Goal: Find specific page/section: Find specific page/section

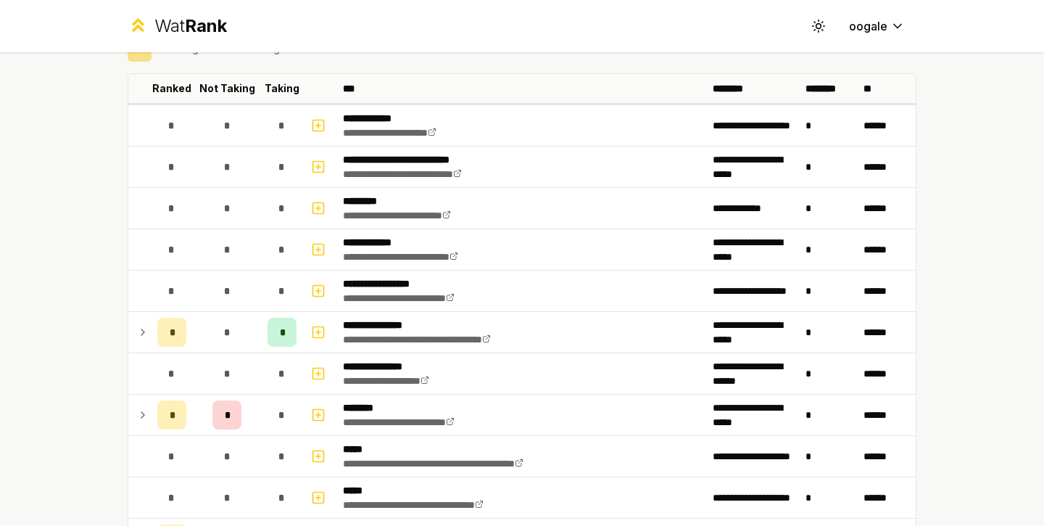
scroll to position [75, 0]
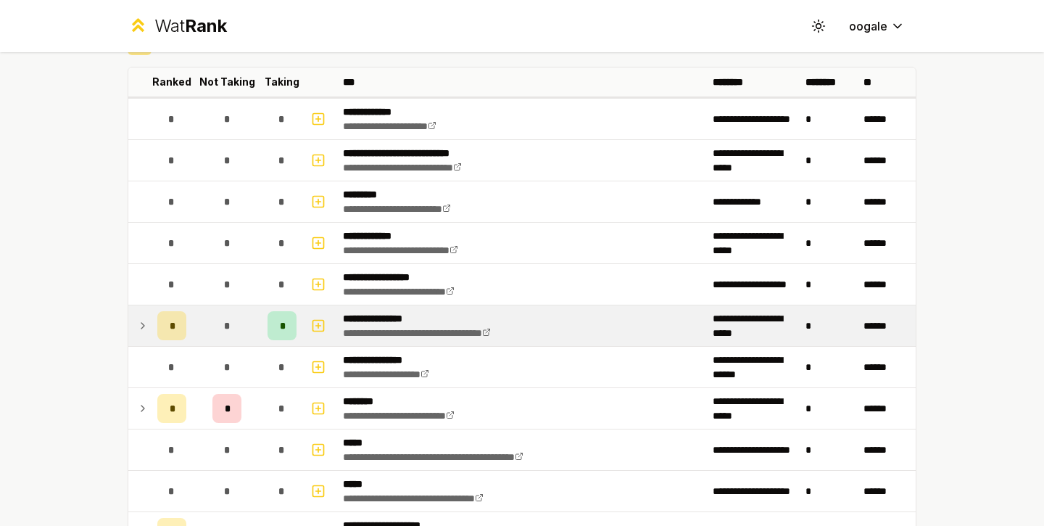
click at [268, 328] on div "*" at bounding box center [282, 325] width 29 height 29
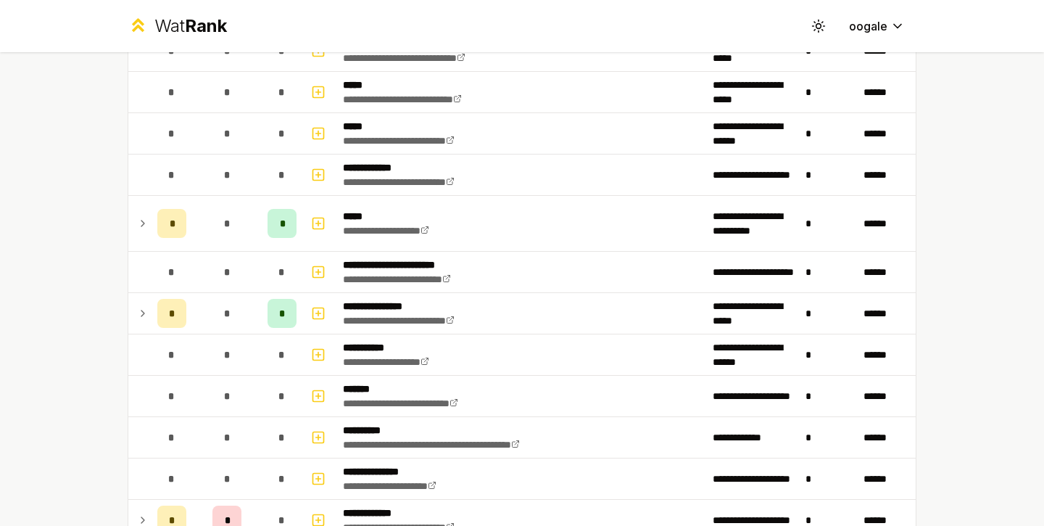
scroll to position [923, 0]
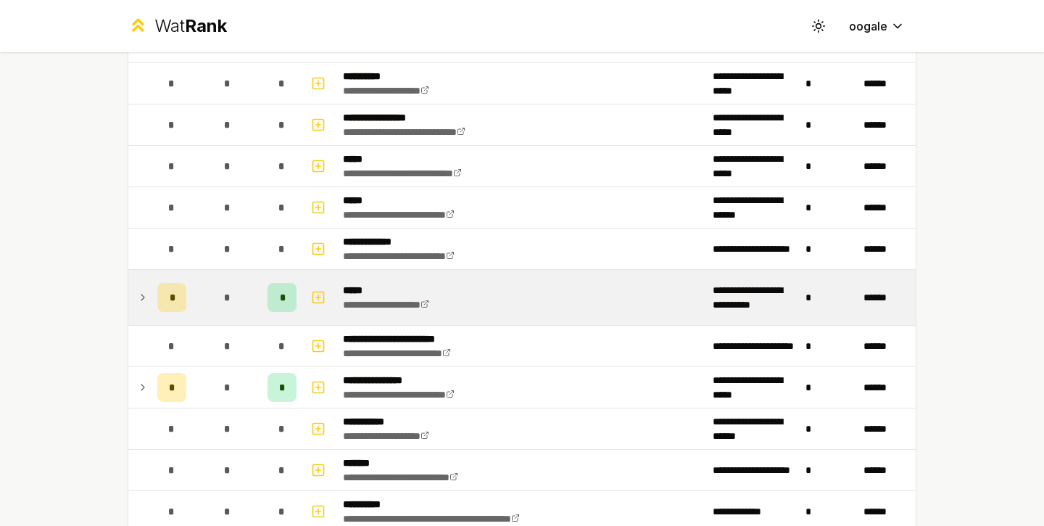
click at [262, 306] on td "*" at bounding box center [282, 297] width 41 height 55
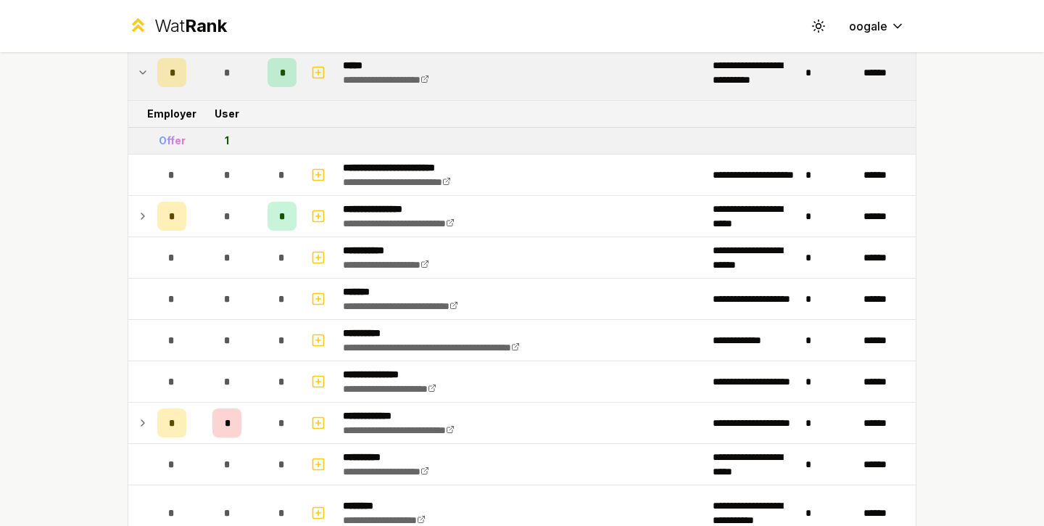
scroll to position [1166, 0]
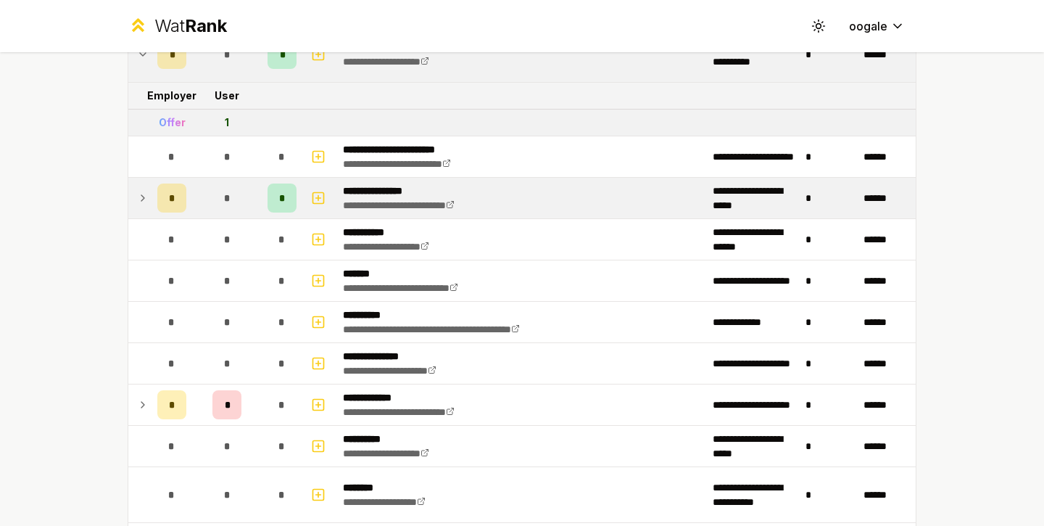
click at [237, 218] on tbody "**********" at bounding box center [522, 233] width 788 height 2454
click at [237, 218] on tr "**********" at bounding box center [522, 198] width 788 height 41
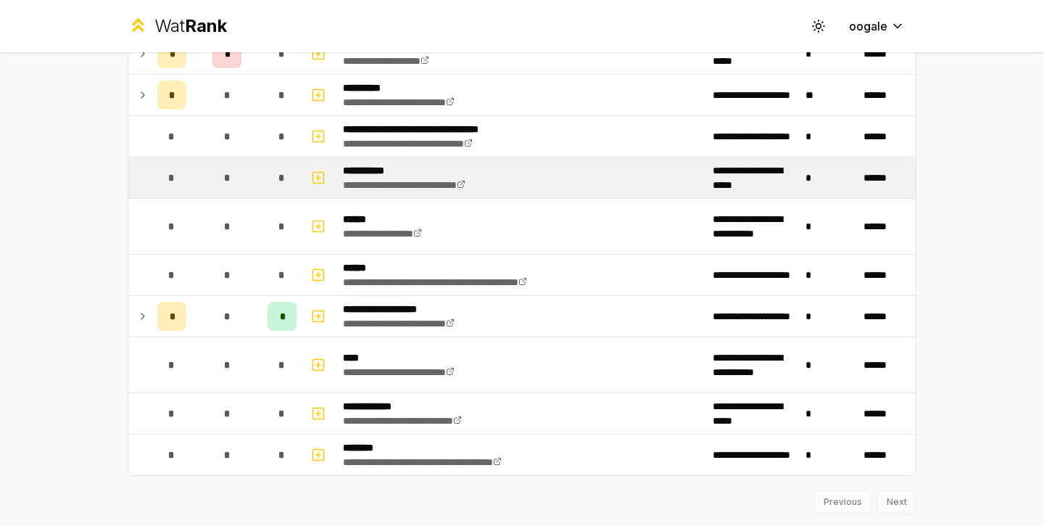
scroll to position [2190, 0]
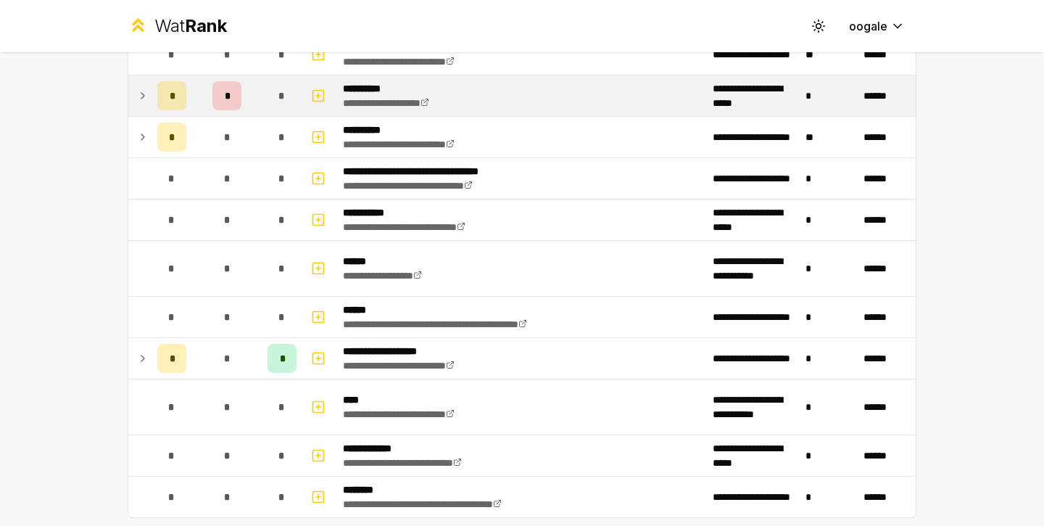
click at [223, 110] on td "*" at bounding box center [227, 95] width 70 height 41
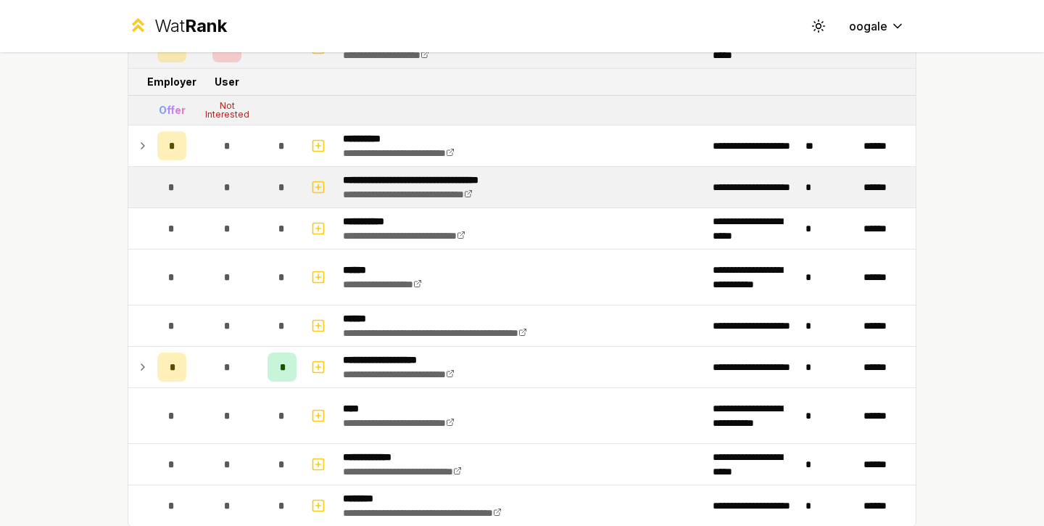
scroll to position [2291, 0]
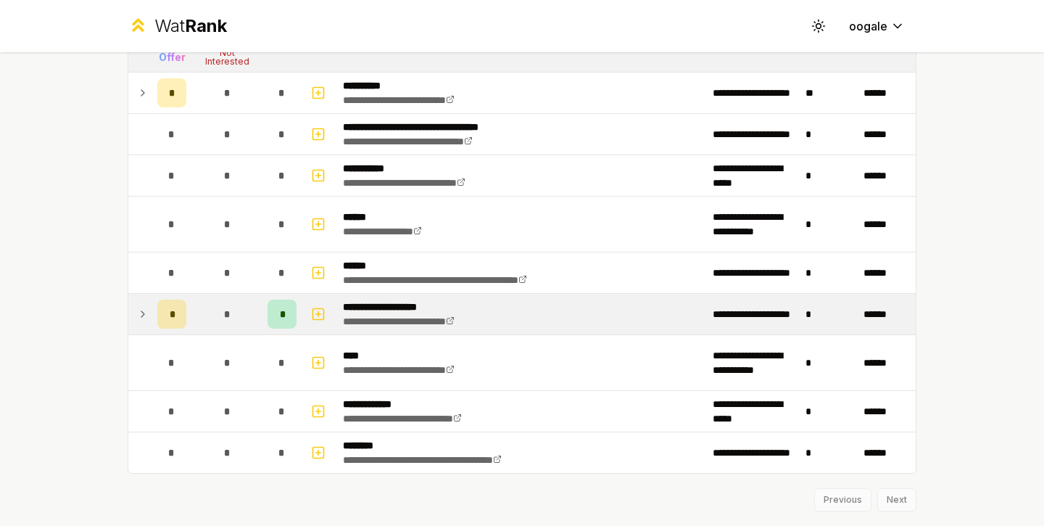
click at [224, 313] on span "*" at bounding box center [226, 314] width 7 height 15
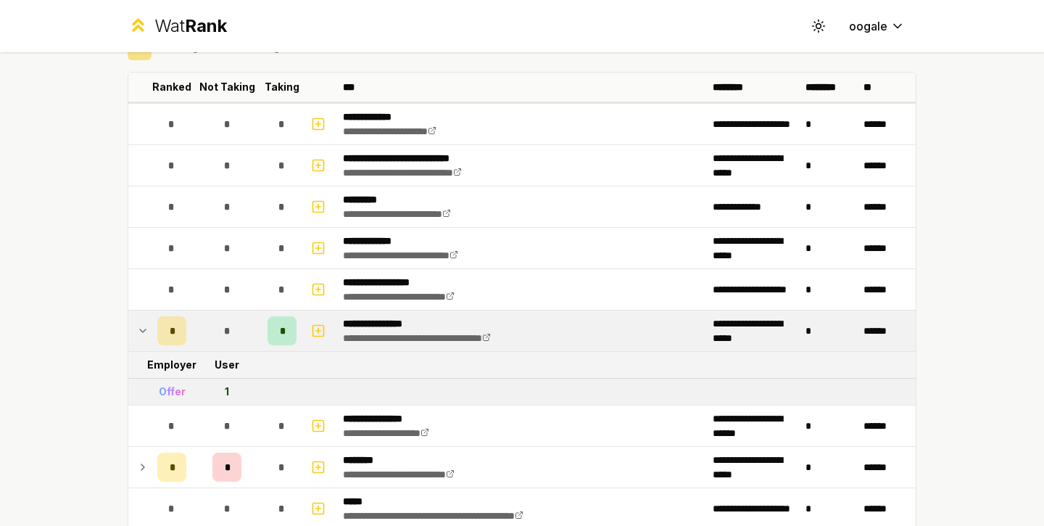
scroll to position [0, 0]
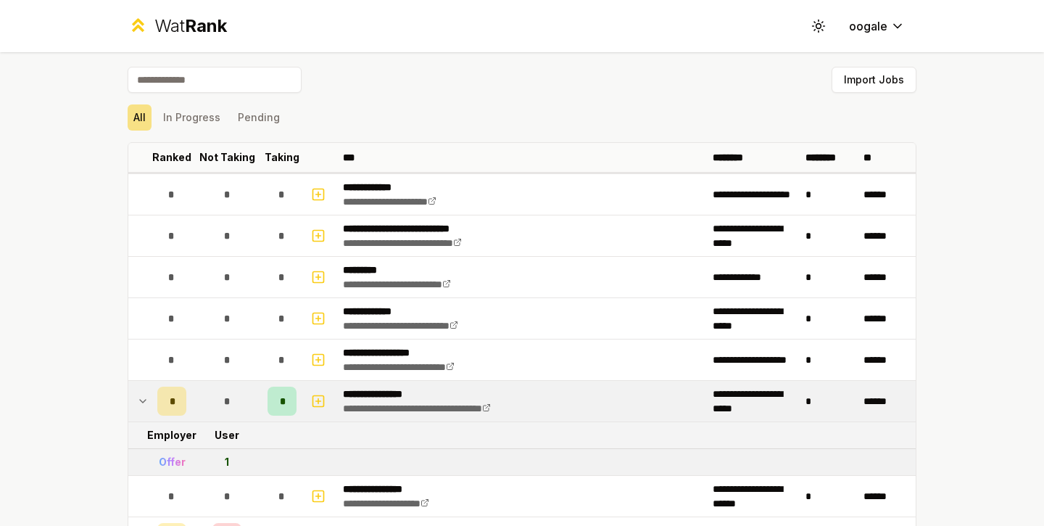
click at [144, 407] on td at bounding box center [139, 401] width 23 height 41
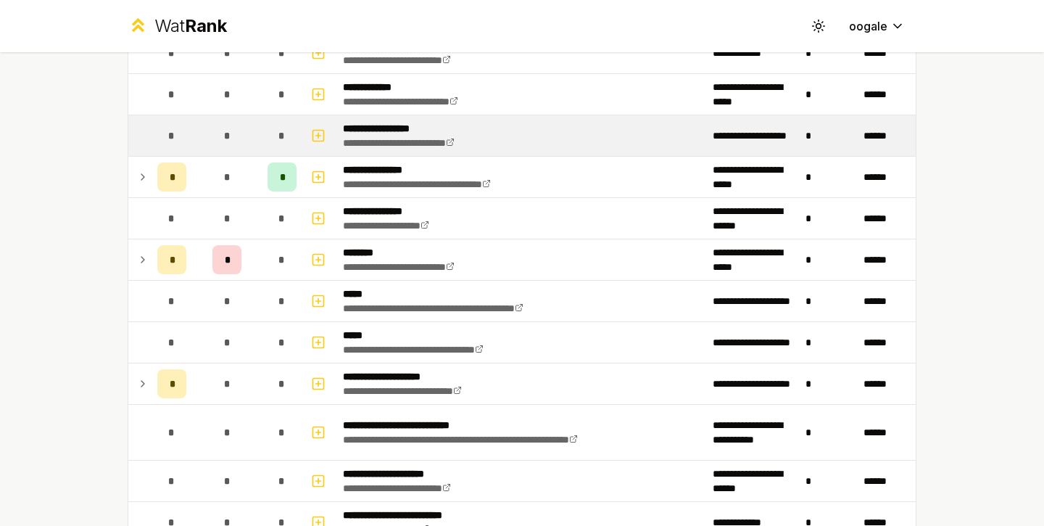
scroll to position [360, 0]
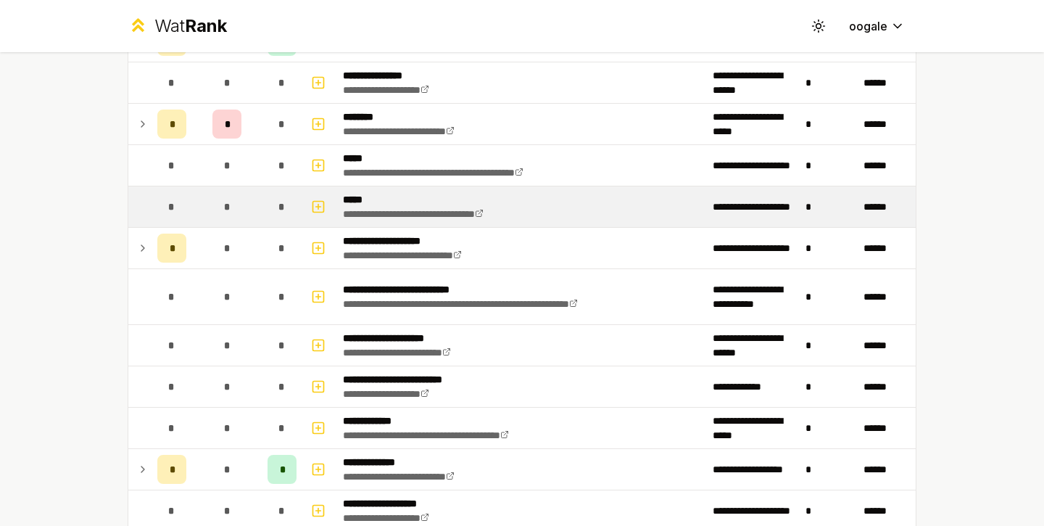
click at [157, 226] on td "*" at bounding box center [172, 206] width 41 height 41
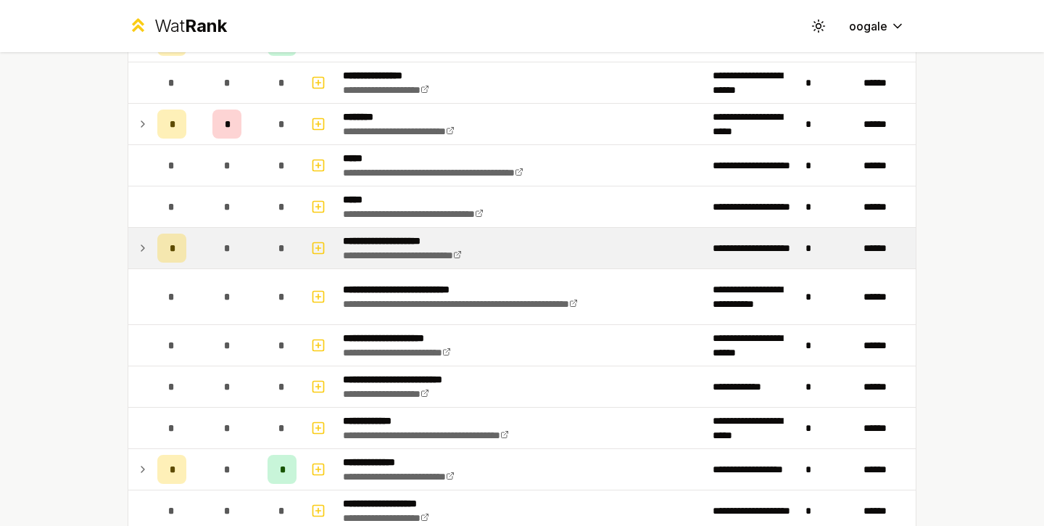
click at [144, 252] on td at bounding box center [139, 248] width 23 height 41
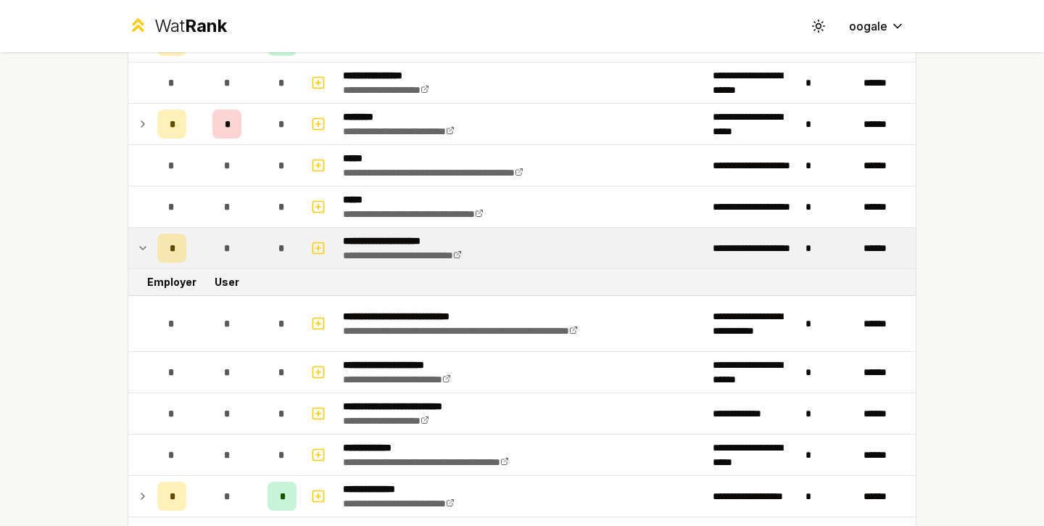
click at [144, 252] on td at bounding box center [139, 248] width 23 height 41
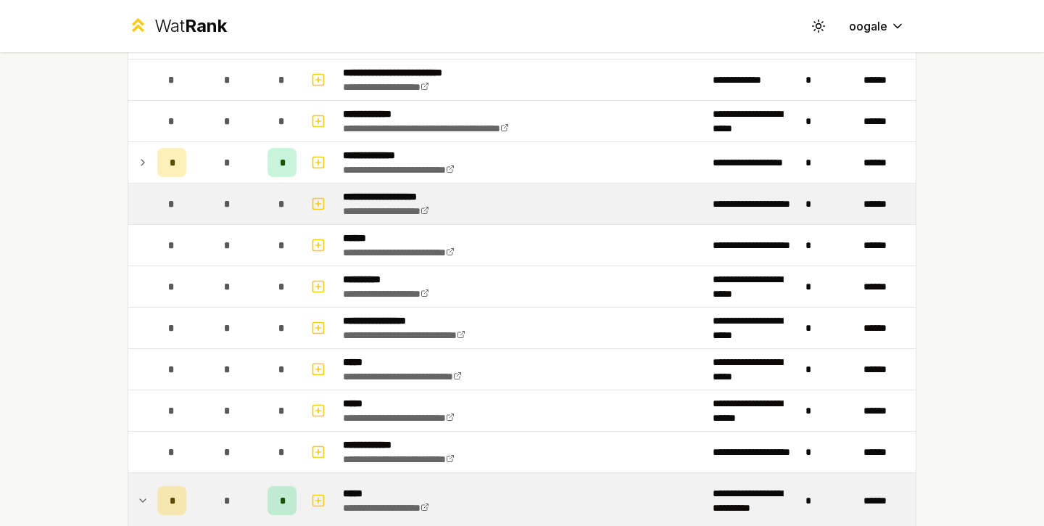
scroll to position [648, 0]
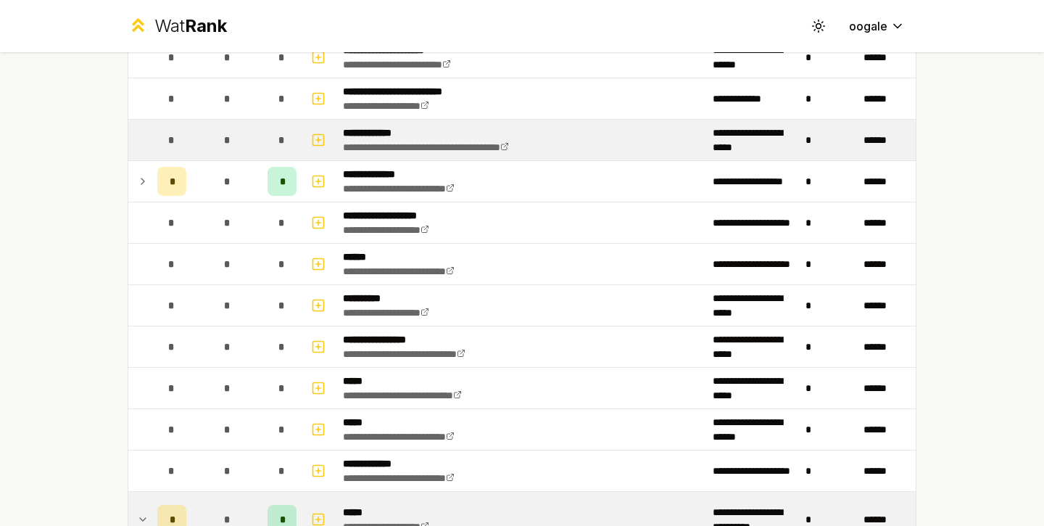
click at [146, 160] on tr "**********" at bounding box center [522, 140] width 788 height 41
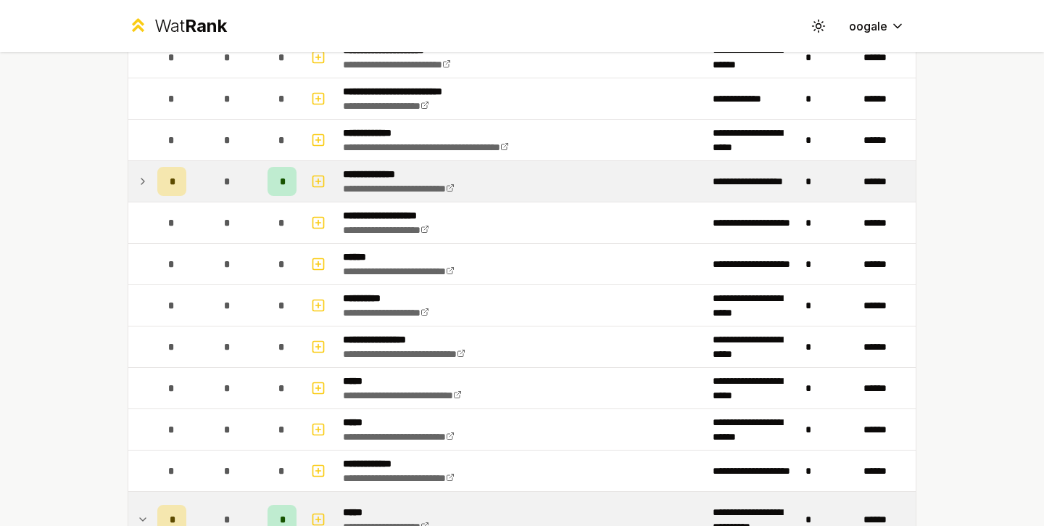
click at [144, 170] on td at bounding box center [139, 181] width 23 height 41
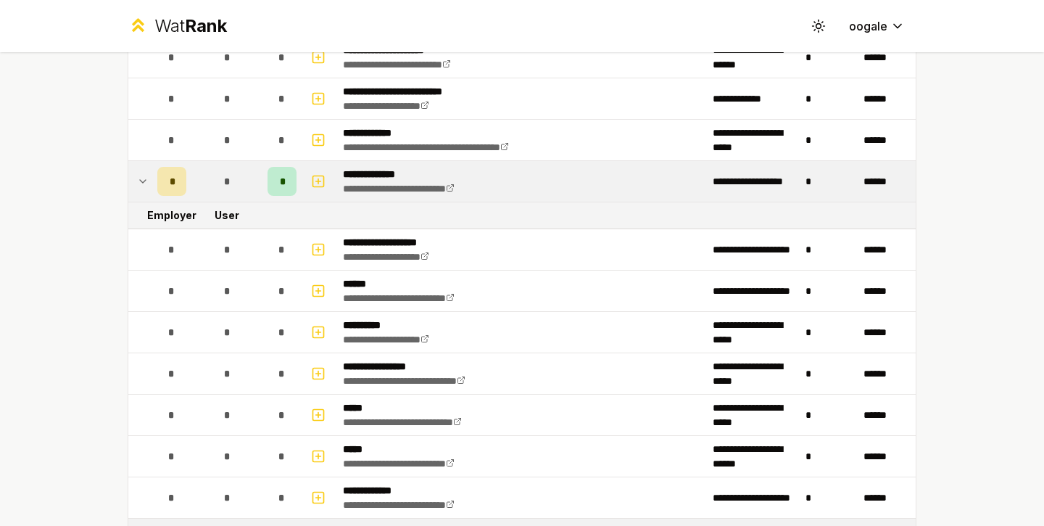
click at [144, 170] on td at bounding box center [139, 181] width 23 height 41
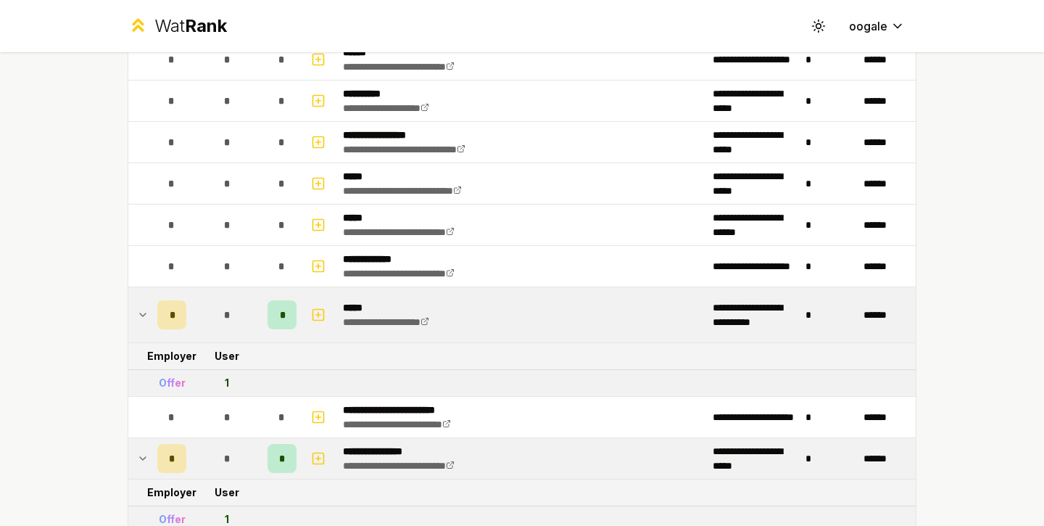
click at [161, 311] on div "*" at bounding box center [171, 314] width 29 height 29
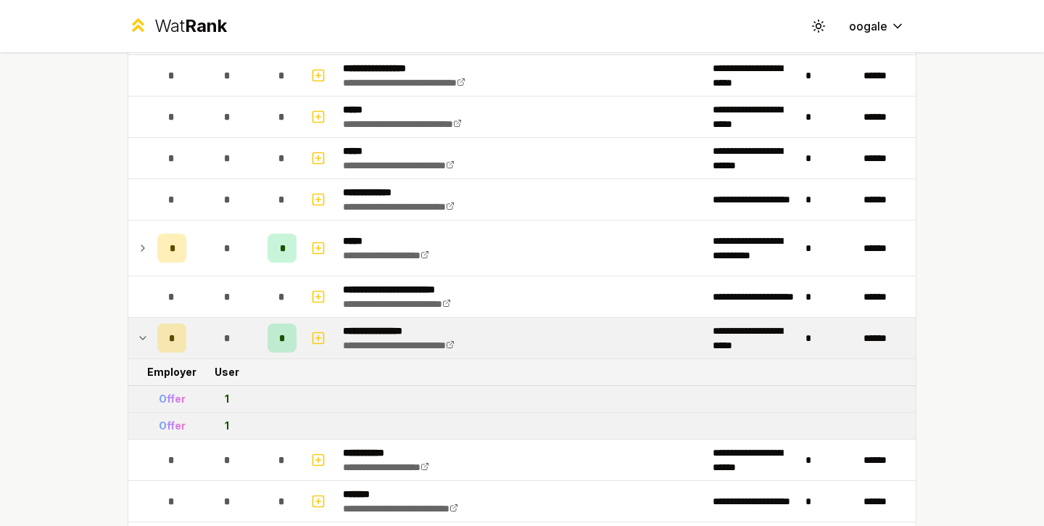
click at [141, 337] on icon at bounding box center [143, 337] width 12 height 17
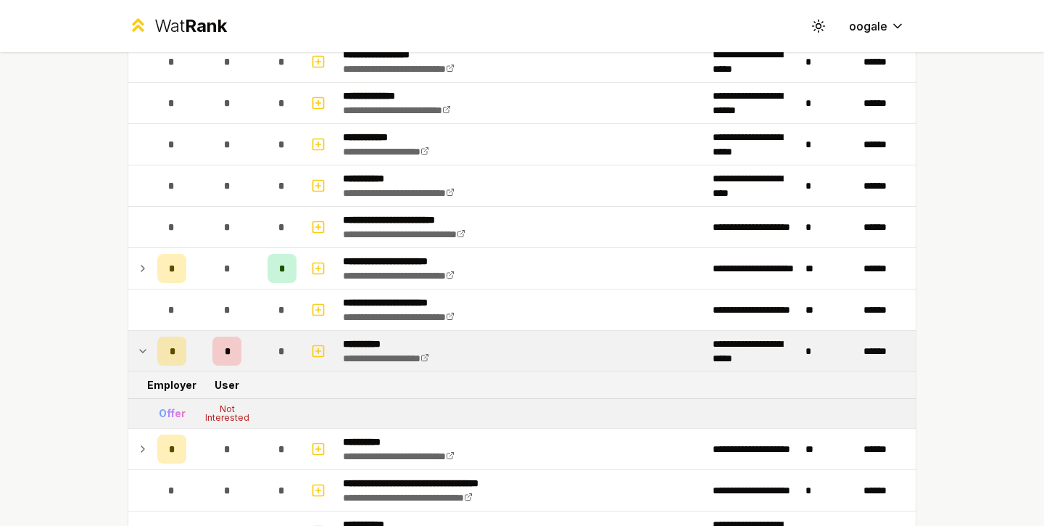
scroll to position [1749, 0]
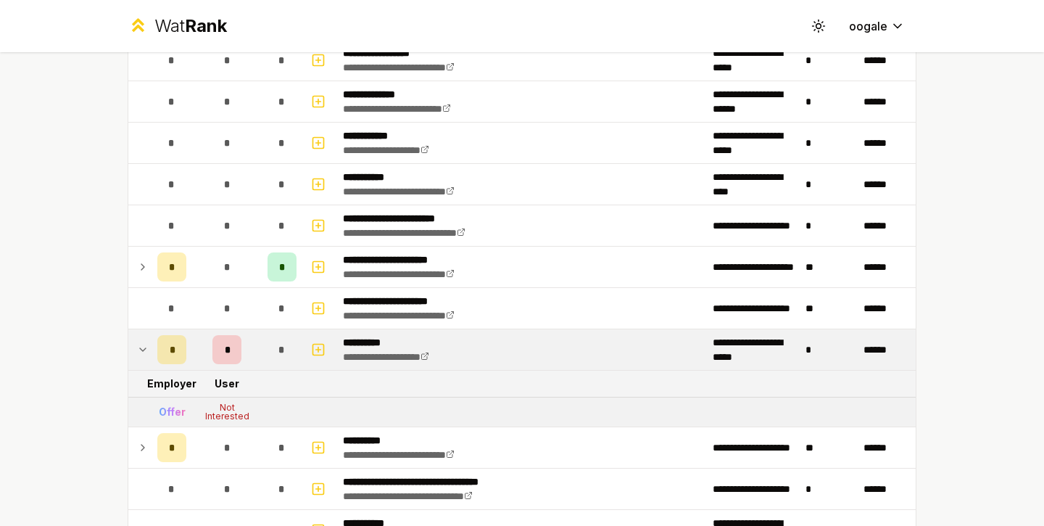
click at [141, 337] on td at bounding box center [139, 349] width 23 height 41
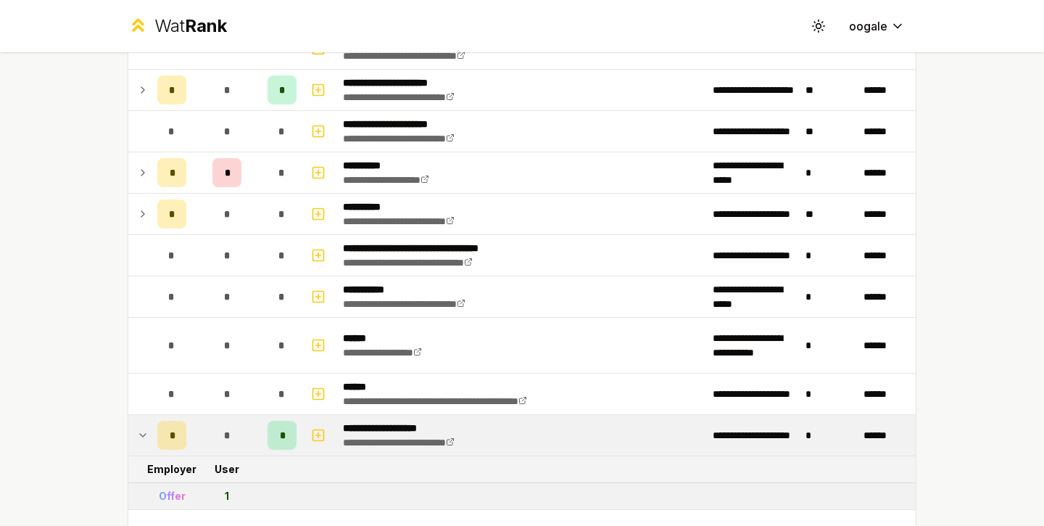
scroll to position [2138, 0]
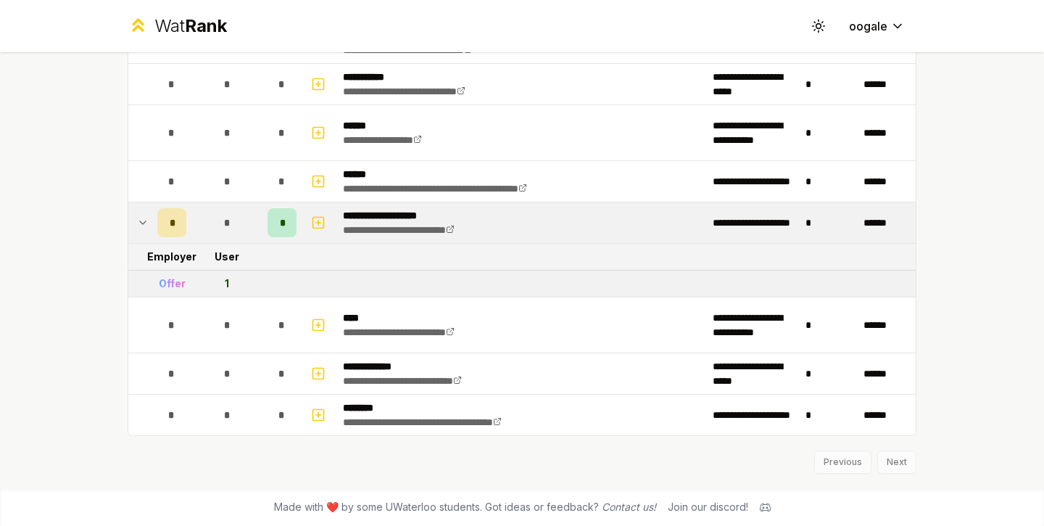
click at [164, 215] on div "*" at bounding box center [171, 222] width 29 height 29
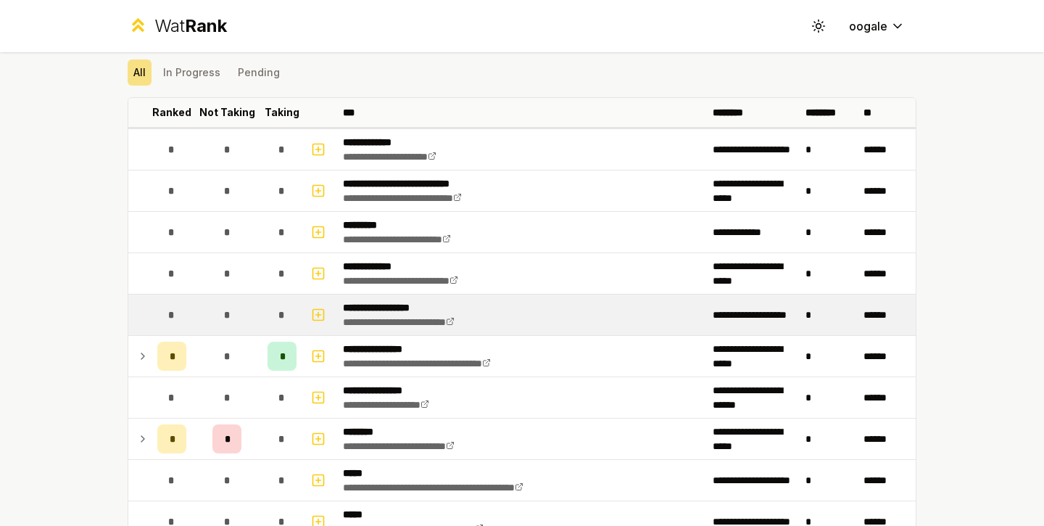
scroll to position [0, 0]
